Goal: Transaction & Acquisition: Purchase product/service

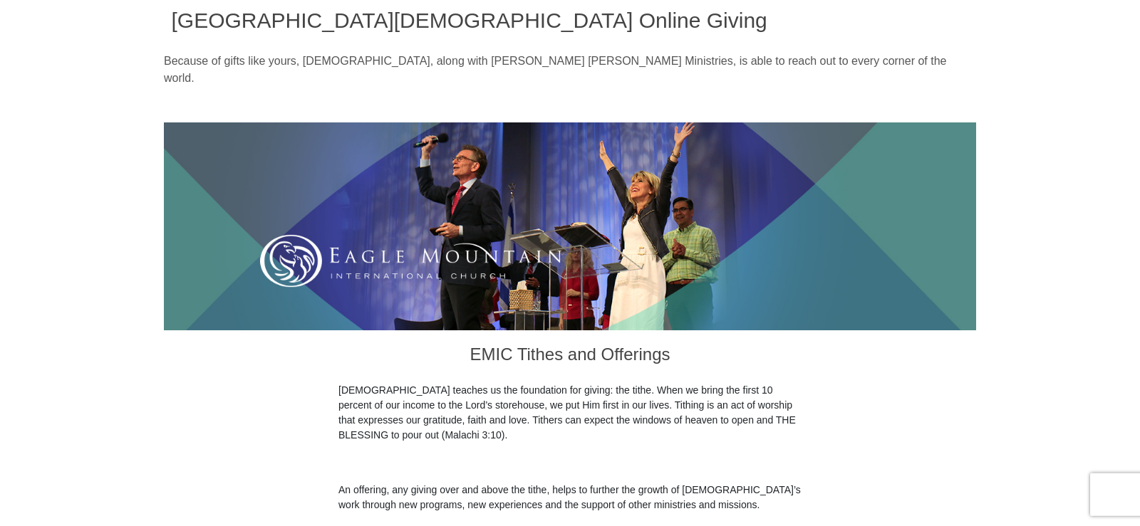
scroll to position [634, 0]
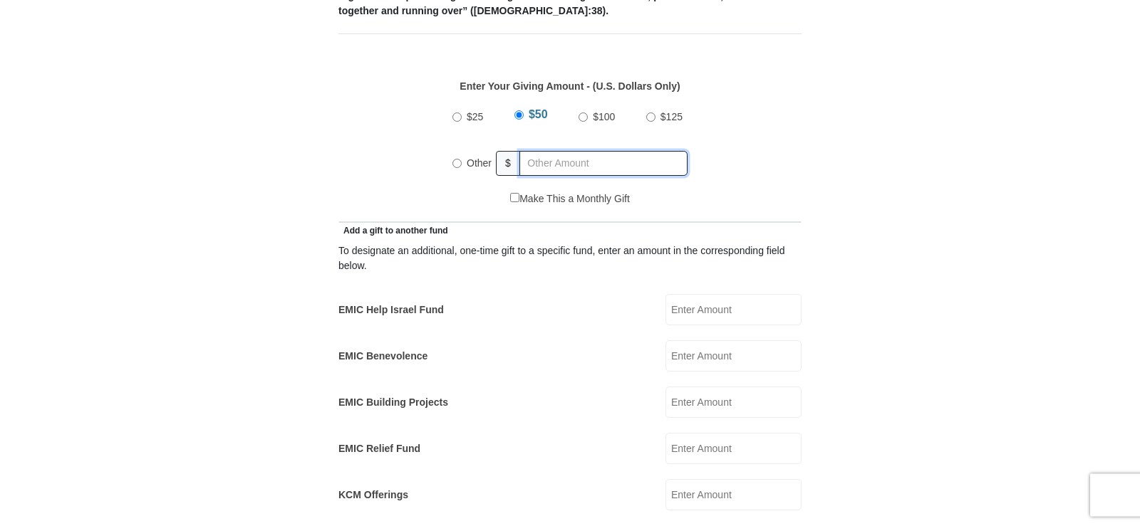
click at [588, 151] on input "text" at bounding box center [603, 163] width 168 height 25
radio input "true"
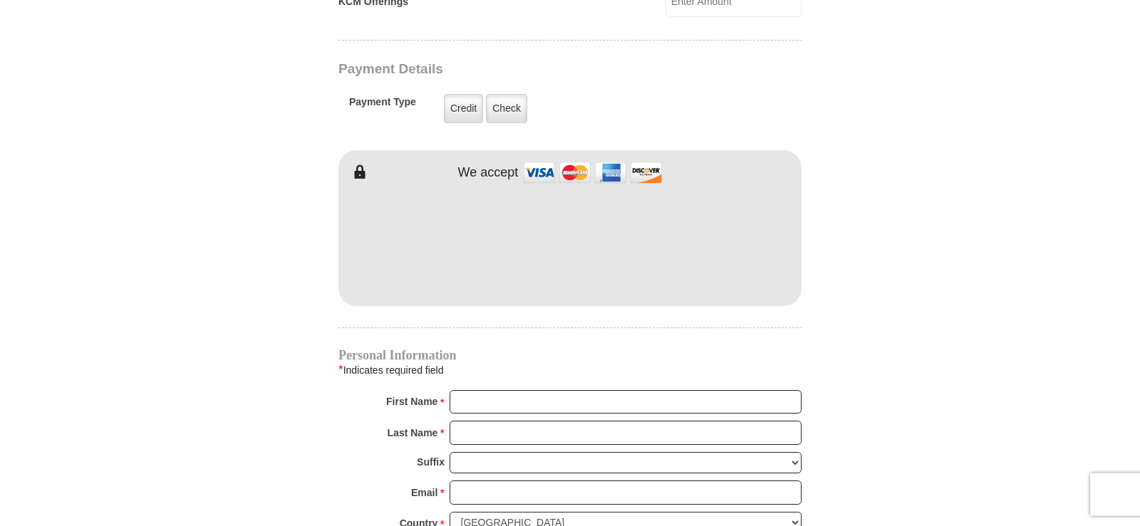
scroll to position [1199, 0]
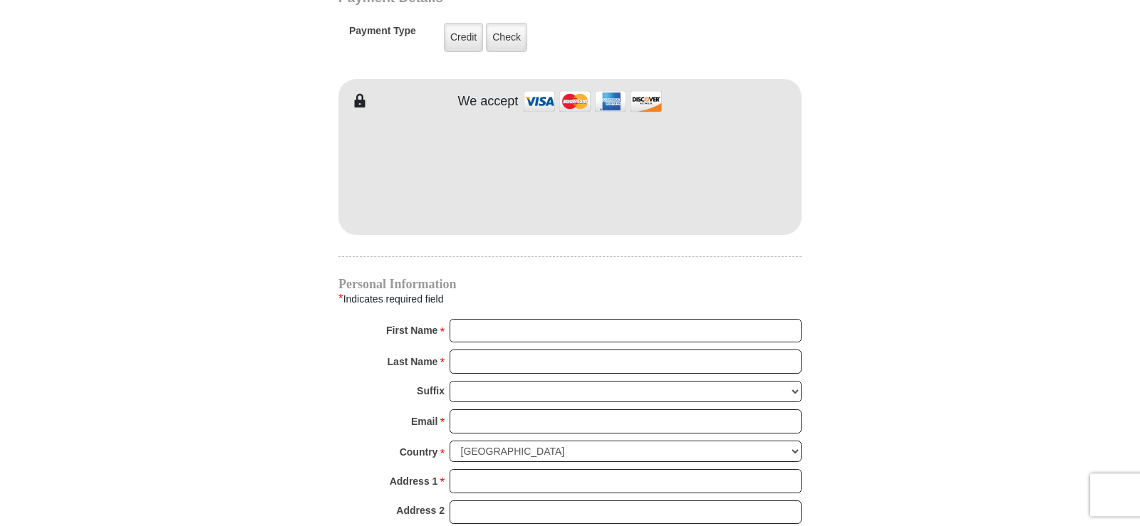
type input "230"
click at [482, 319] on input "First Name *" at bounding box center [626, 331] width 352 height 24
type input "Rochelle"
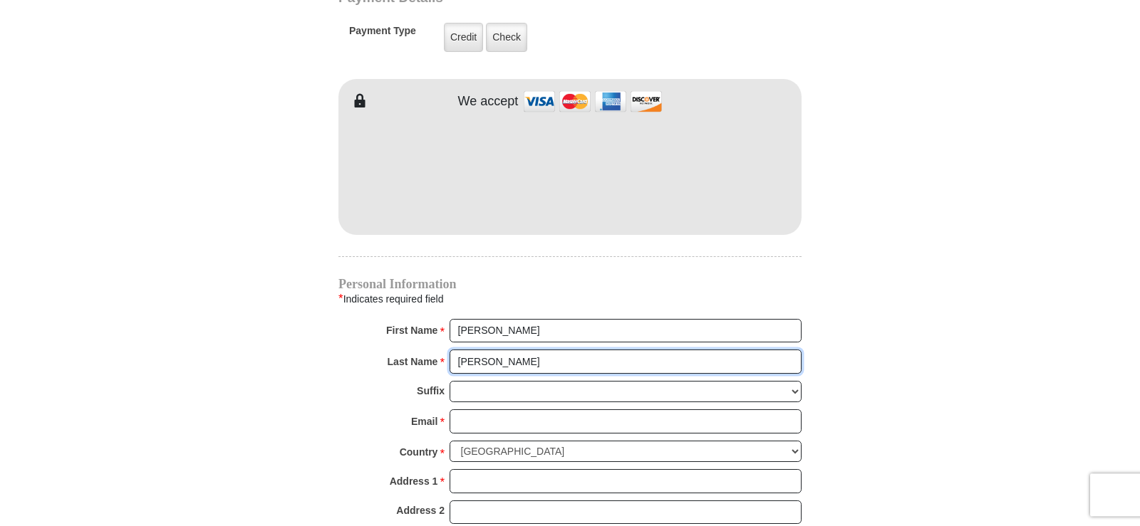
type input "Johnson"
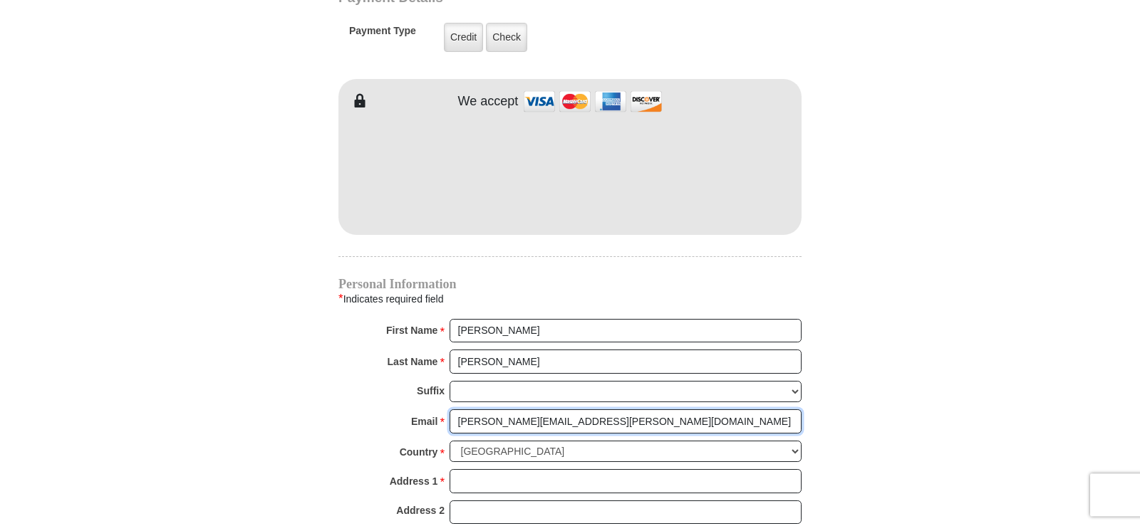
type input "johnson.rochelle@gmail.com"
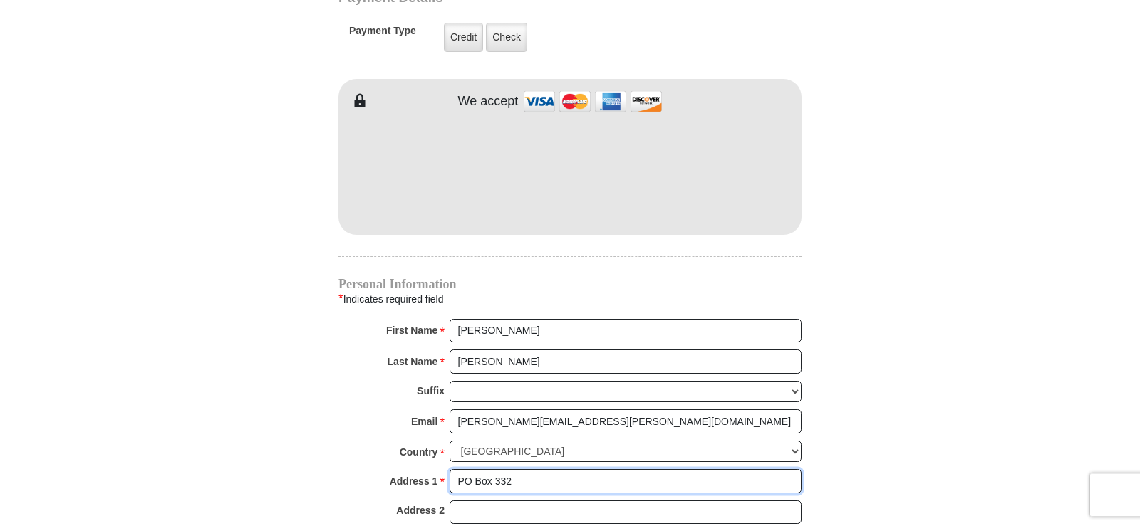
type input "PO Box 332"
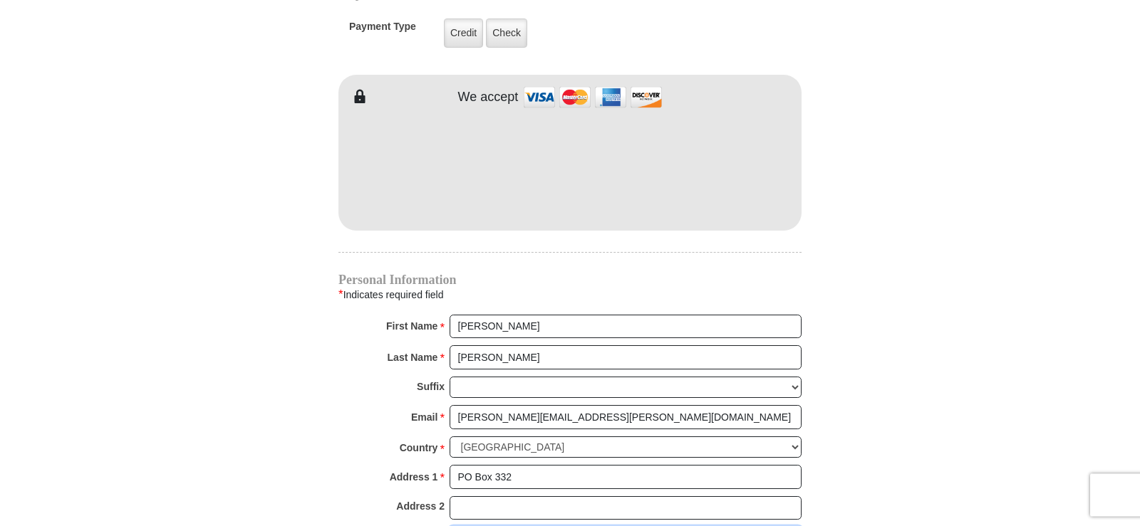
type input "Allen"
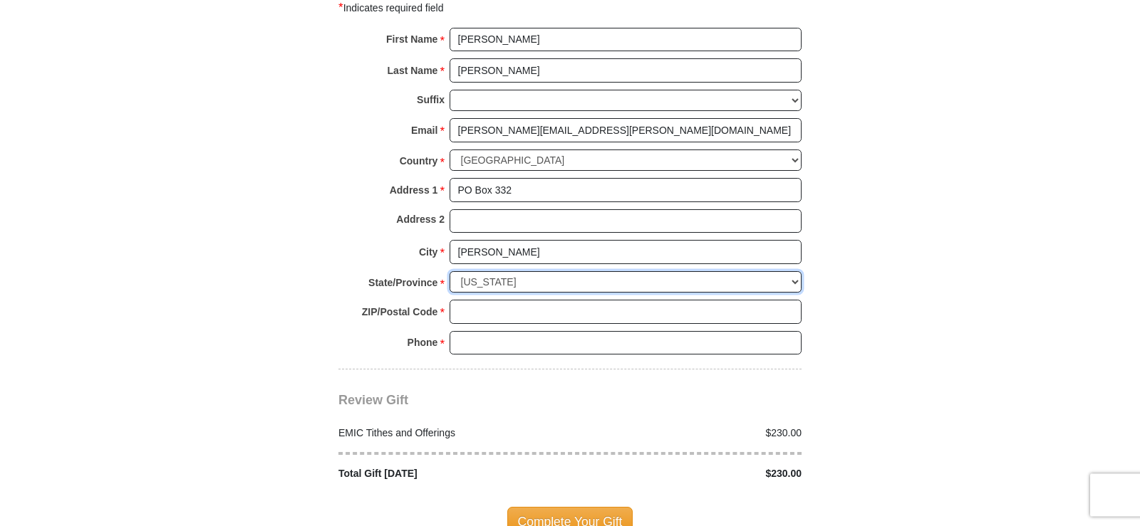
select select "TX"
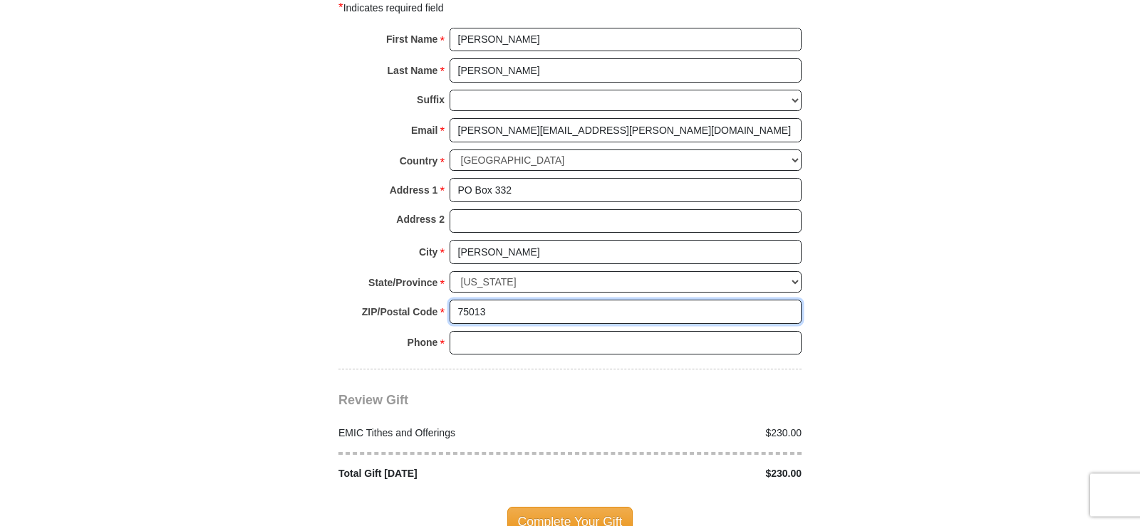
type input "75013"
type input "9726588984"
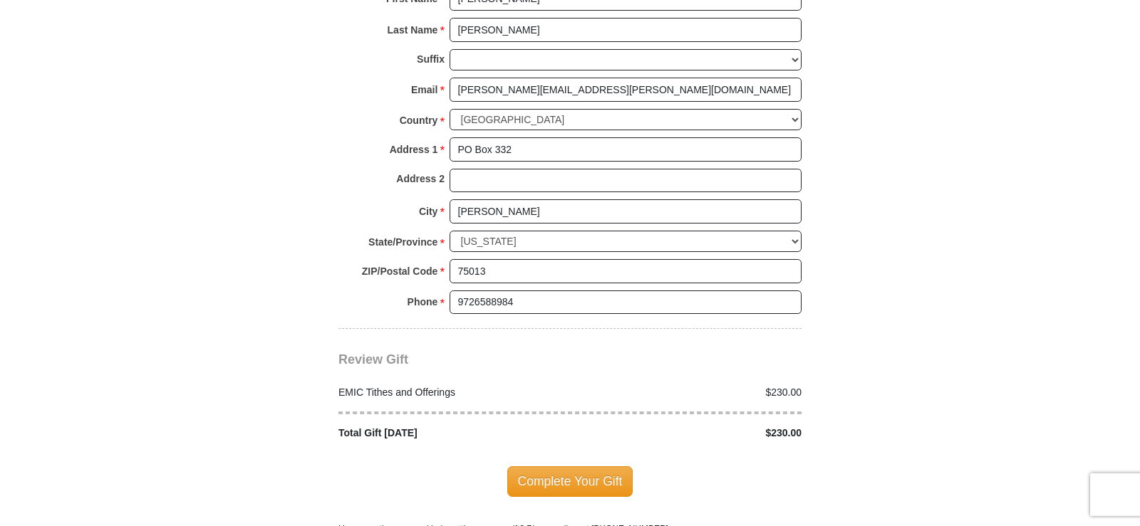
scroll to position [1542, 0]
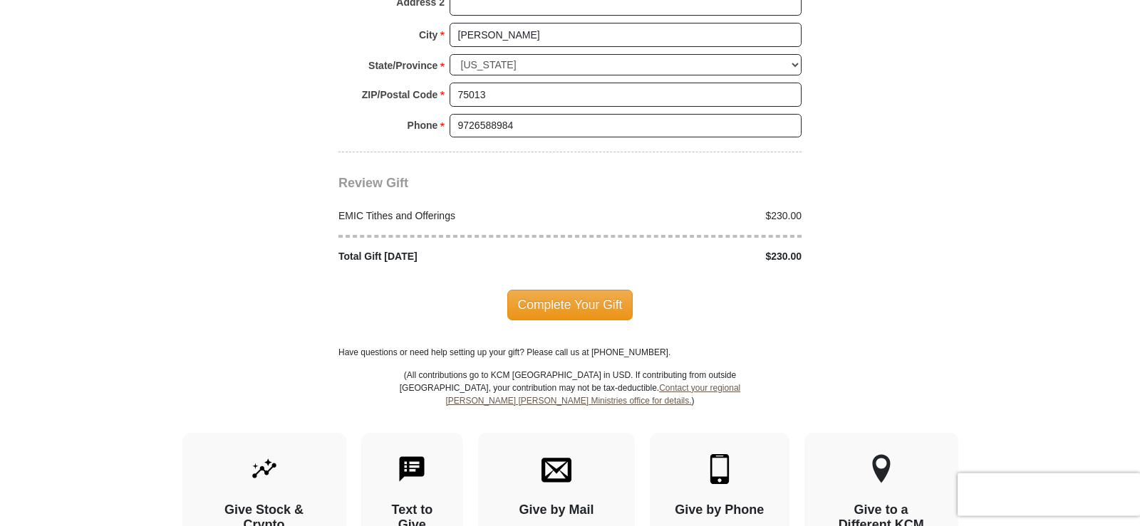
scroll to position [1711, 0]
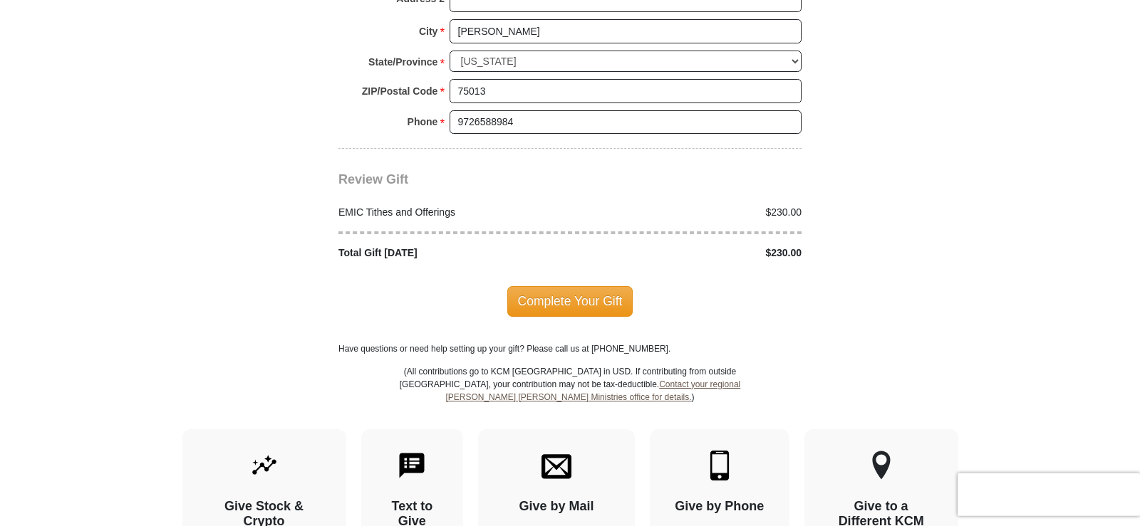
click at [597, 286] on span "Complete Your Gift" at bounding box center [570, 301] width 126 height 30
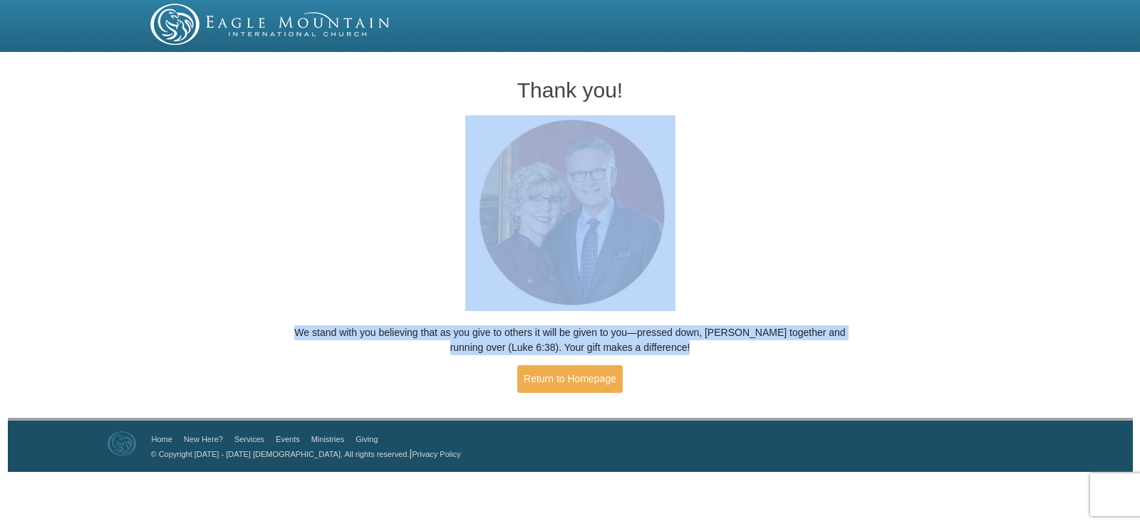
click at [1060, 172] on div "Thank you! We stand with you believing that as you give to others it will be gi…" at bounding box center [570, 237] width 1140 height 361
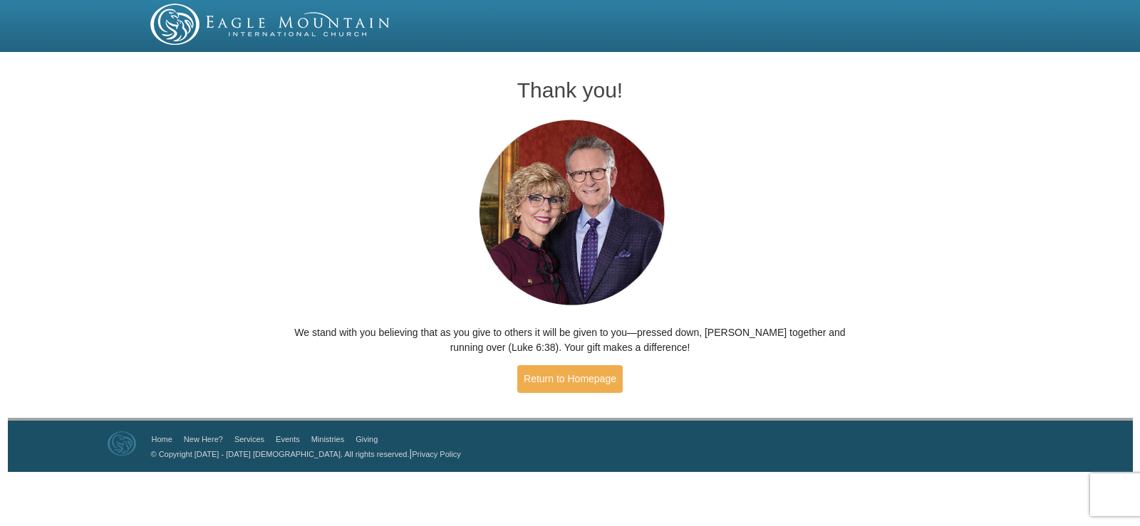
drag, startPoint x: 1060, startPoint y: 172, endPoint x: 987, endPoint y: 233, distance: 95.6
click at [987, 233] on div "Thank you! We stand with you believing that as you give to others it will be gi…" at bounding box center [570, 237] width 1140 height 361
